Goal: Register for event/course

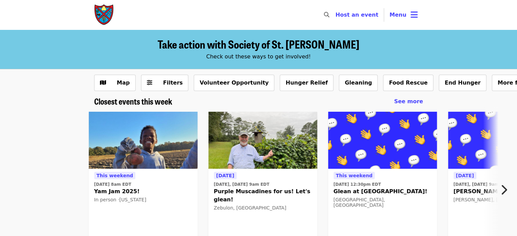
click at [393, 15] on span "Menu" at bounding box center [397, 15] width 17 height 6
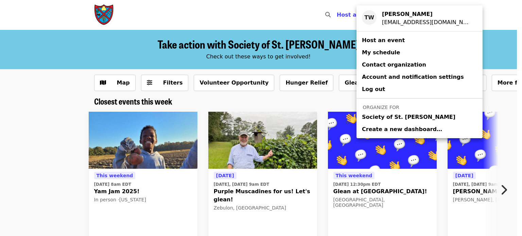
click at [366, 118] on span "Society of St. [PERSON_NAME]" at bounding box center [408, 117] width 93 height 8
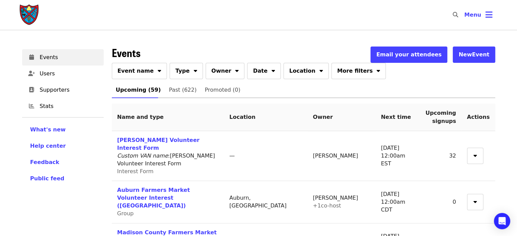
drag, startPoint x: 142, startPoint y: 68, endPoint x: 153, endPoint y: 72, distance: 11.1
click at [153, 72] on button "Event name" at bounding box center [139, 71] width 55 height 16
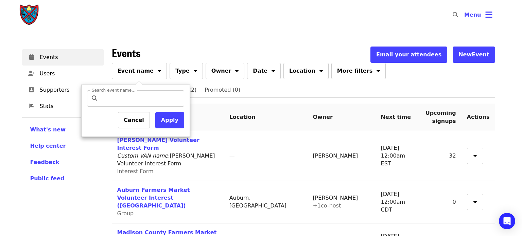
click at [153, 72] on div at bounding box center [261, 118] width 522 height 236
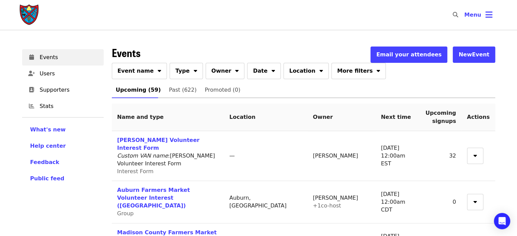
click at [158, 66] on span at bounding box center [159, 70] width 3 height 8
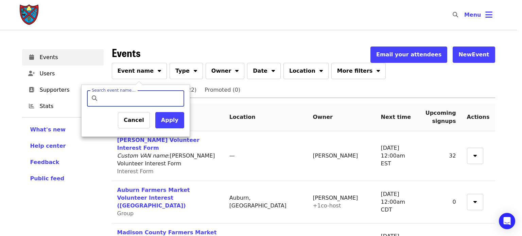
click at [129, 101] on input "Search event name…" at bounding box center [141, 98] width 80 height 16
type input "*******"
click at [161, 119] on button "Apply" at bounding box center [169, 120] width 29 height 16
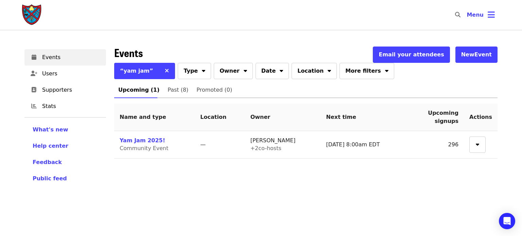
click at [143, 141] on link "Yam Jam 2025!" at bounding box center [143, 140] width 46 height 6
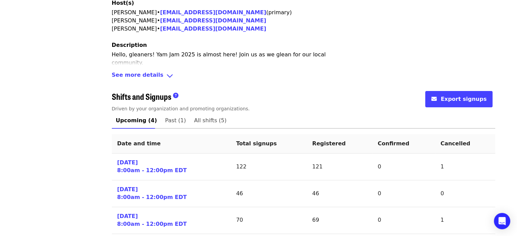
scroll to position [256, 0]
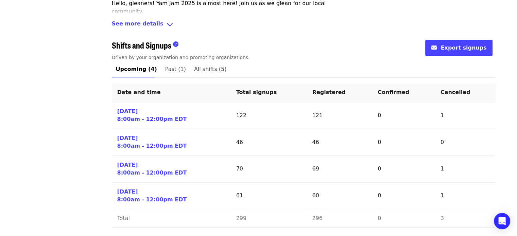
click at [134, 110] on link "[DATE] 8:00am - 12:00pm EDT" at bounding box center [152, 116] width 70 height 16
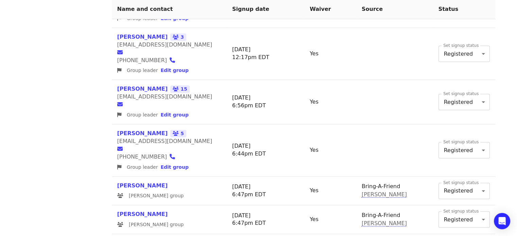
scroll to position [980, 0]
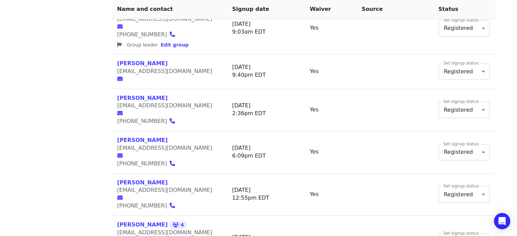
scroll to position [974, 0]
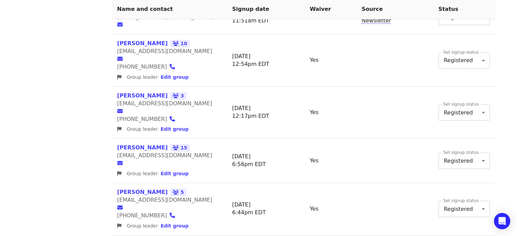
scroll to position [980, 0]
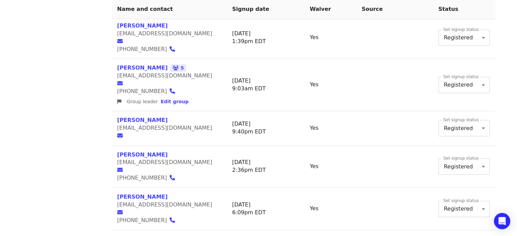
scroll to position [974, 0]
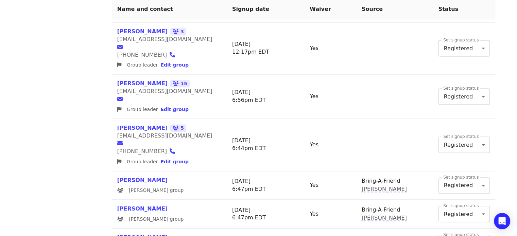
scroll to position [979, 0]
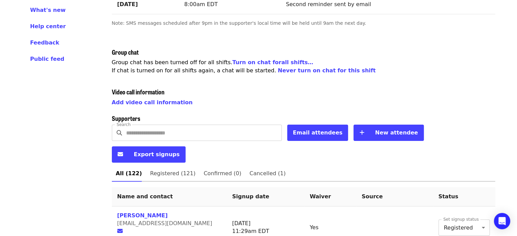
scroll to position [120, 0]
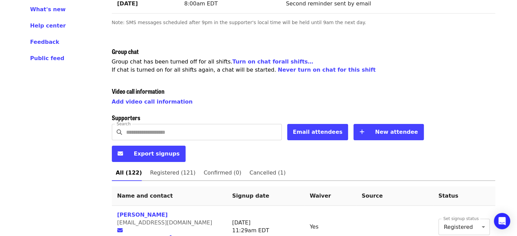
click at [172, 124] on input "Search" at bounding box center [204, 132] width 156 height 16
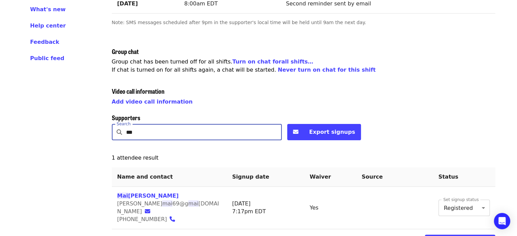
type input "***"
click at [69, 167] on div "Events Users Supporters Stats What's new Help center Feedback Public feed Organ…" at bounding box center [63, 88] width 90 height 333
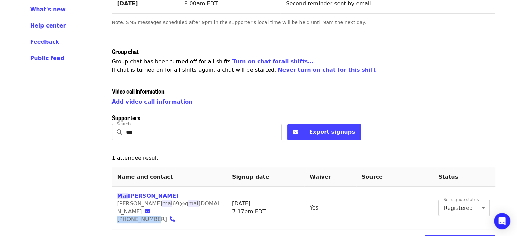
drag, startPoint x: 118, startPoint y: 213, endPoint x: 150, endPoint y: 213, distance: 32.6
click at [150, 216] on span "[PHONE_NUMBER]" at bounding box center [142, 219] width 50 height 6
copy span "[PHONE_NUMBER]"
click at [71, 121] on div "Events Users Supporters Stats What's new Help center Feedback Public feed Organ…" at bounding box center [63, 88] width 90 height 333
